Goal: Information Seeking & Learning: Learn about a topic

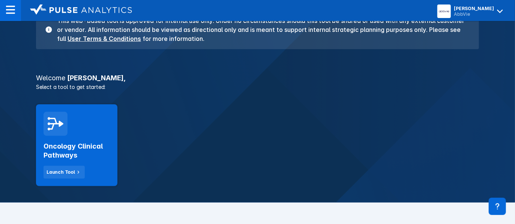
scroll to position [83, 0]
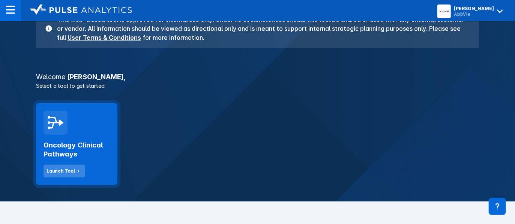
click at [75, 169] on icon at bounding box center [78, 171] width 7 height 7
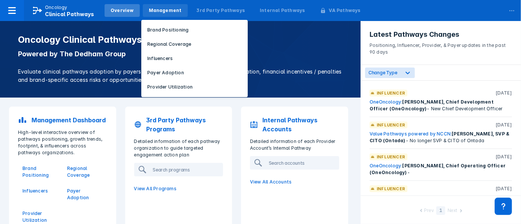
click at [158, 6] on div "Management" at bounding box center [165, 10] width 45 height 13
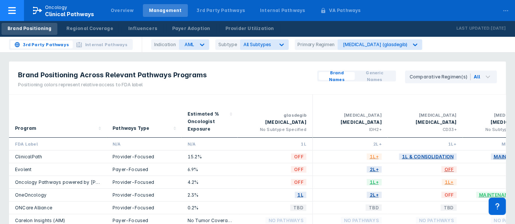
click at [72, 13] on span "Clinical Pathways" at bounding box center [69, 14] width 49 height 6
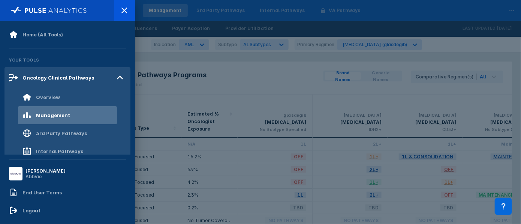
click at [44, 174] on div "AbbVie" at bounding box center [46, 177] width 40 height 6
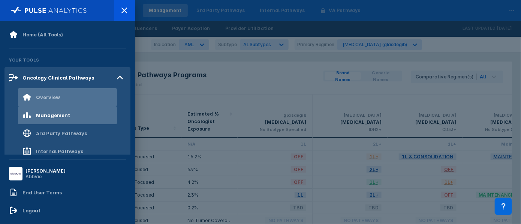
click at [57, 97] on div "Overview" at bounding box center [48, 97] width 24 height 6
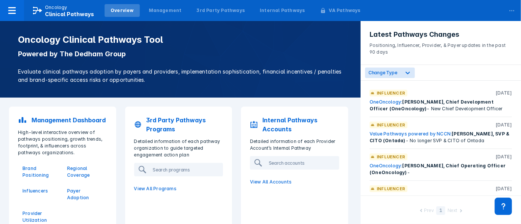
click at [122, 14] on div "Overview" at bounding box center [122, 10] width 23 height 7
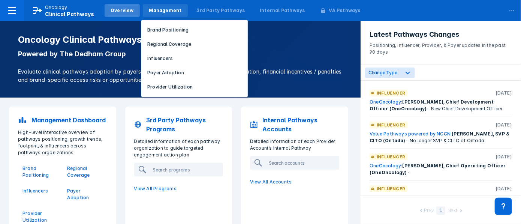
click at [181, 11] on div "Management" at bounding box center [165, 10] width 45 height 13
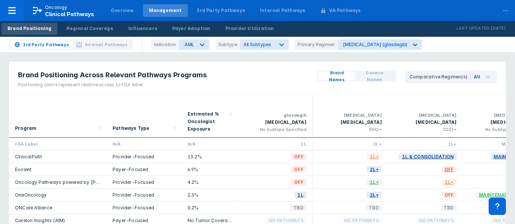
click at [57, 47] on span "3rd Party Pathways" at bounding box center [46, 44] width 46 height 7
click at [103, 43] on span "Internal Pathways" at bounding box center [106, 44] width 42 height 7
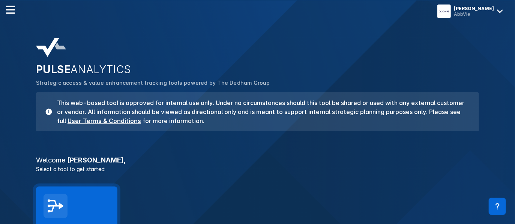
click at [77, 204] on div "Oncology Clinical Pathways Launch Tool" at bounding box center [76, 227] width 81 height 82
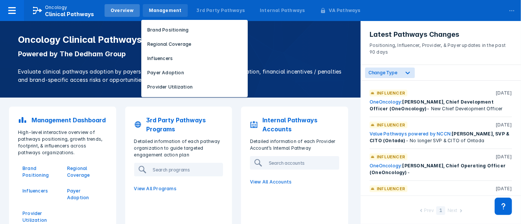
click at [149, 7] on div "Management" at bounding box center [165, 10] width 45 height 13
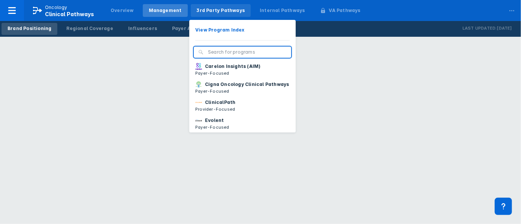
click at [230, 16] on div "3rd Party Pathways" at bounding box center [221, 10] width 60 height 13
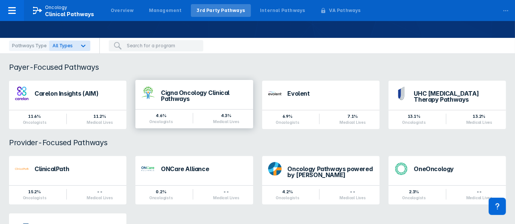
scroll to position [83, 0]
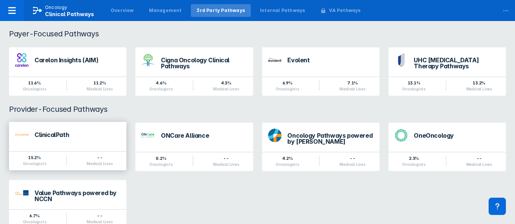
click at [94, 147] on div "ClinicalPath" at bounding box center [67, 135] width 117 height 26
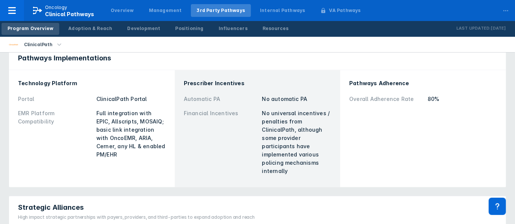
scroll to position [208, 0]
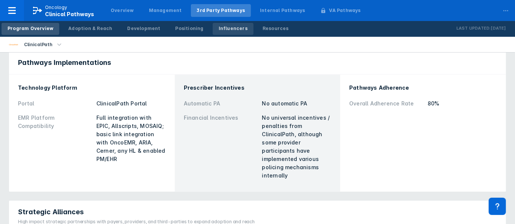
click at [226, 33] on link "Influencers" at bounding box center [233, 29] width 41 height 12
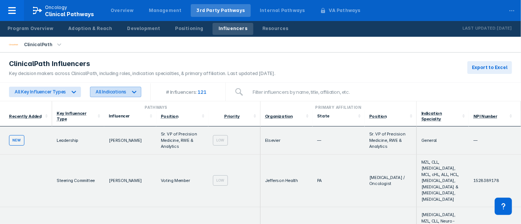
click at [131, 91] on icon at bounding box center [135, 92] width 8 height 8
click at [154, 57] on div "ClinicalPath Influencers Key decision makers across ClinicalPath, including rol…" at bounding box center [140, 68] width 281 height 30
click at [68, 13] on span "Clinical Pathways" at bounding box center [69, 14] width 49 height 6
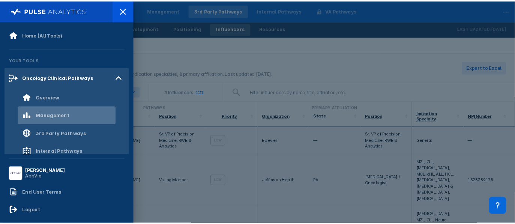
scroll to position [19, 0]
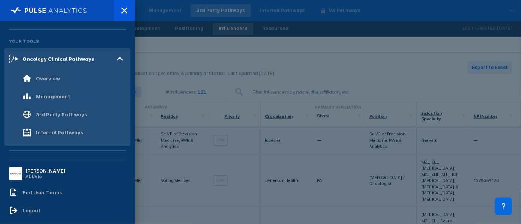
drag, startPoint x: 187, startPoint y: 48, endPoint x: 188, endPoint y: 62, distance: 14.3
click at [187, 48] on div at bounding box center [260, 112] width 521 height 224
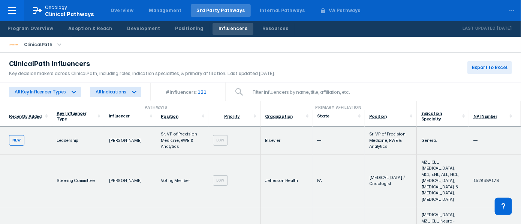
click at [188, 62] on div "ClinicalPath Influencers" at bounding box center [142, 63] width 267 height 9
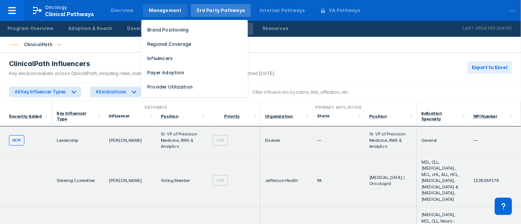
click at [162, 11] on div "Management" at bounding box center [165, 10] width 33 height 7
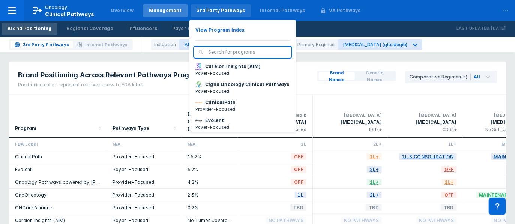
click at [205, 7] on div "3rd Party Pathways" at bounding box center [221, 10] width 48 height 7
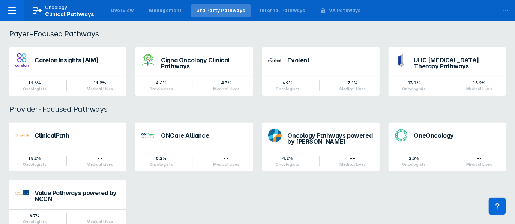
scroll to position [105, 0]
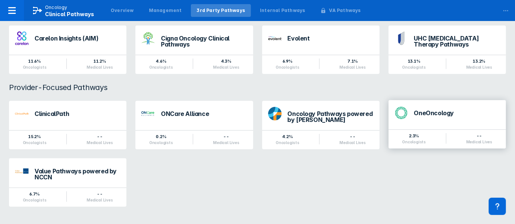
click at [431, 113] on div "OneOncology" at bounding box center [457, 113] width 86 height 6
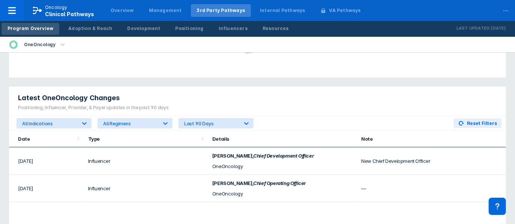
scroll to position [500, 0]
